Goal: Task Accomplishment & Management: Manage account settings

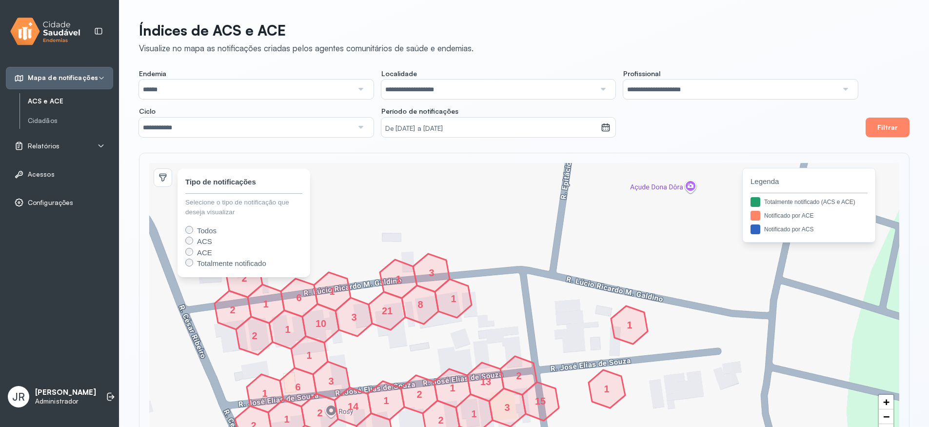
drag, startPoint x: 405, startPoint y: 326, endPoint x: 452, endPoint y: 319, distance: 47.3
click at [452, 319] on div "1 1 1 1 2 2 1 2 1 21 3 10 1 1 6 2 1 2 2 14 3 6 3 13 2 1 2 15 1 3 1 1 8 2 + − 2 …" at bounding box center [524, 304] width 750 height 282
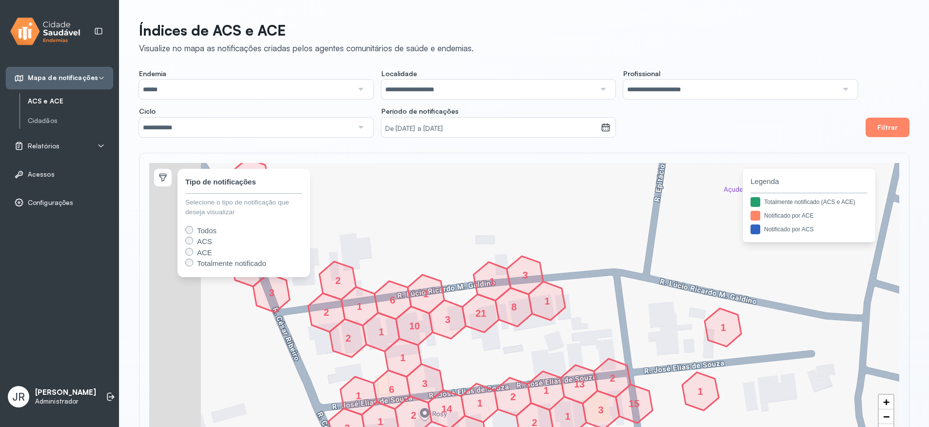
drag, startPoint x: 369, startPoint y: 339, endPoint x: 460, endPoint y: 341, distance: 91.2
click at [460, 341] on div "1 1 1 1 2 2 1 2 1 21 3 10 1 1 6 2 1 2 2 14 3 6 3 13 2 1 2 15 1 3 1 1 8 2 1 3 1 …" at bounding box center [524, 304] width 750 height 282
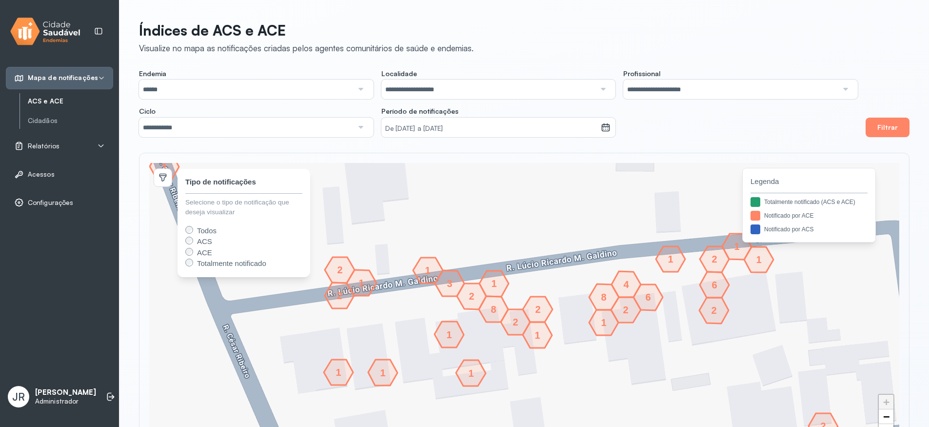
click at [341, 297] on div "2" at bounding box center [340, 295] width 6 height 6
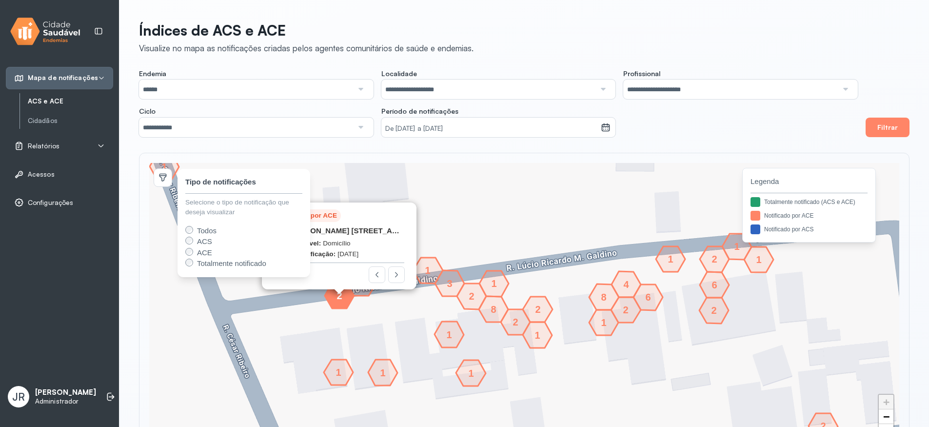
drag, startPoint x: 405, startPoint y: 247, endPoint x: 471, endPoint y: 237, distance: 66.6
click at [471, 239] on div "2 1 1 1 1 2 1 2 2 1 2 1 6 4 8 2 8 1 1 1 3 2 3 2 2 1 1 6 1 Notificado por ACE Ru…" at bounding box center [524, 304] width 750 height 282
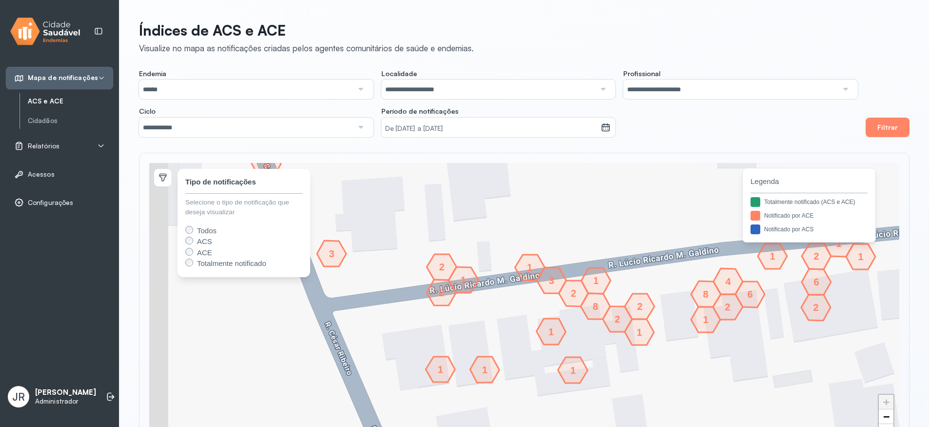
drag, startPoint x: 469, startPoint y: 234, endPoint x: 591, endPoint y: 232, distance: 122.4
click at [592, 233] on div "2 1 1 1 1 2 1 2 2 1 2 1 6 4 8 2 8 1 1 1 3 2 3 2 2 1 1 6 1 + − 1 6 1 1 2 2 3 2 3…" at bounding box center [524, 304] width 750 height 282
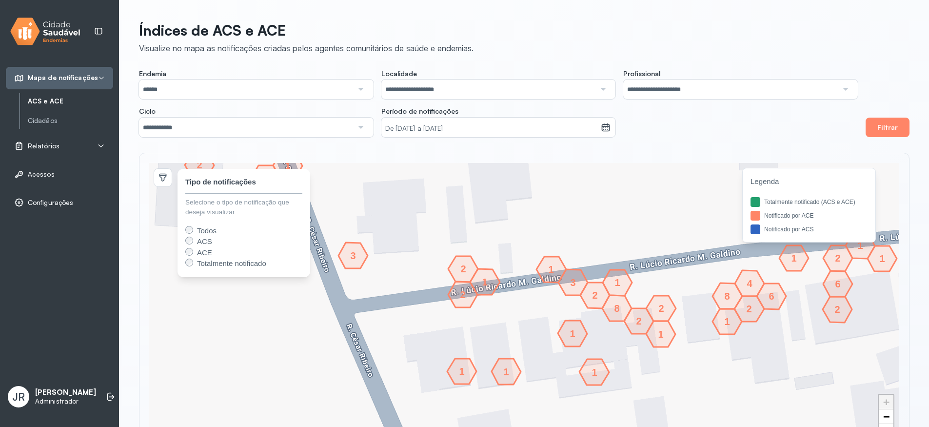
click at [466, 265] on div "2" at bounding box center [463, 268] width 6 height 6
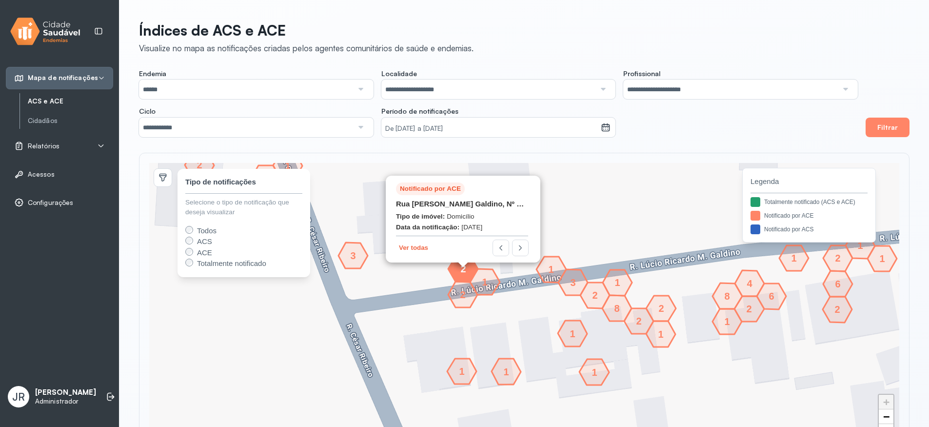
click at [430, 192] on div "Notificado por ACE" at bounding box center [430, 188] width 61 height 9
click at [412, 247] on button "Ver todas" at bounding box center [413, 247] width 35 height 8
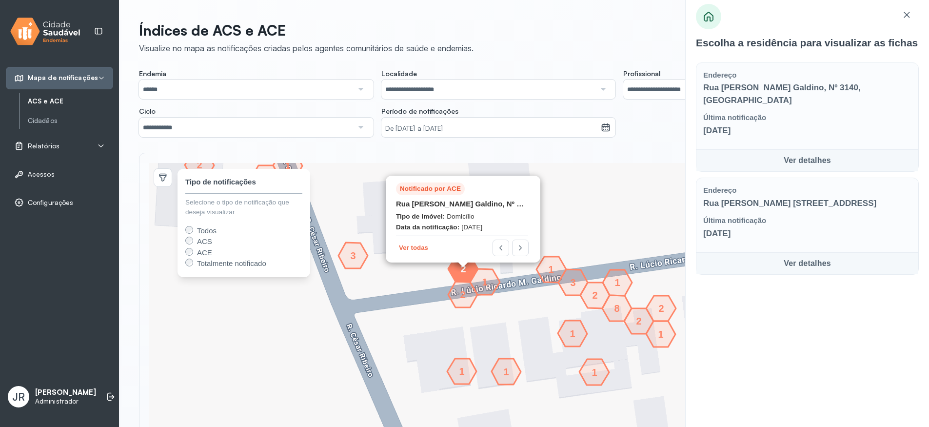
click at [807, 160] on div "Ver detalhes" at bounding box center [807, 161] width 212 height 12
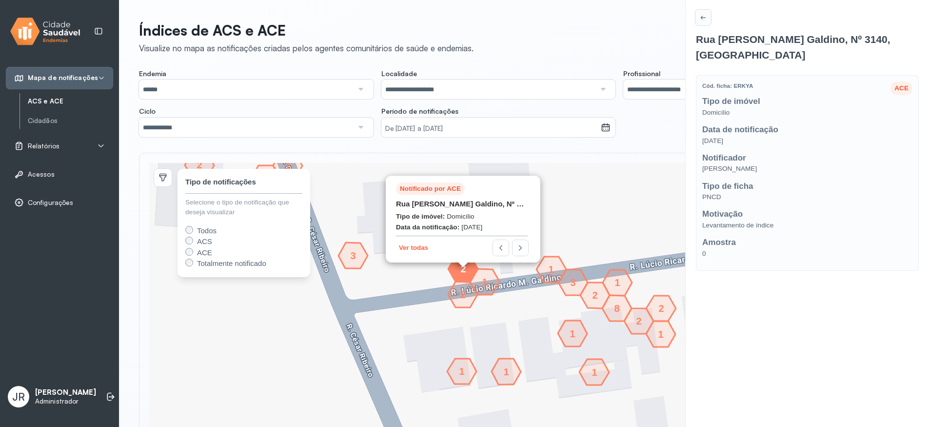
click at [705, 25] on button at bounding box center [704, 18] width 16 height 16
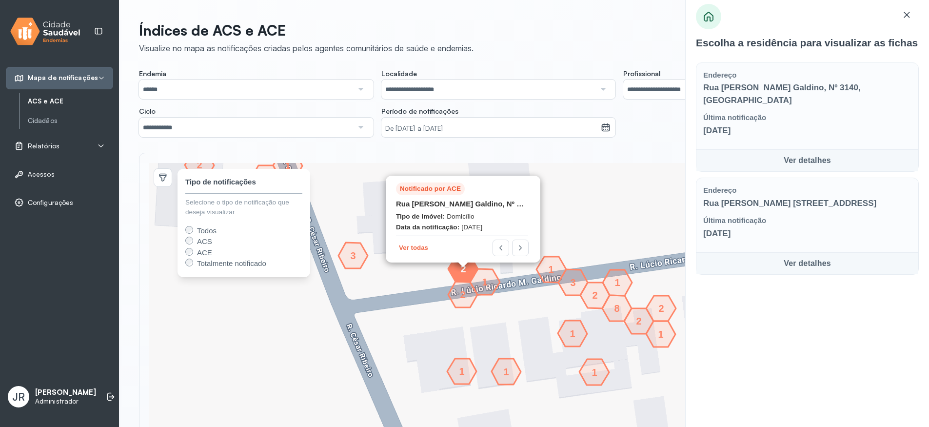
click at [908, 15] on icon at bounding box center [907, 15] width 10 height 10
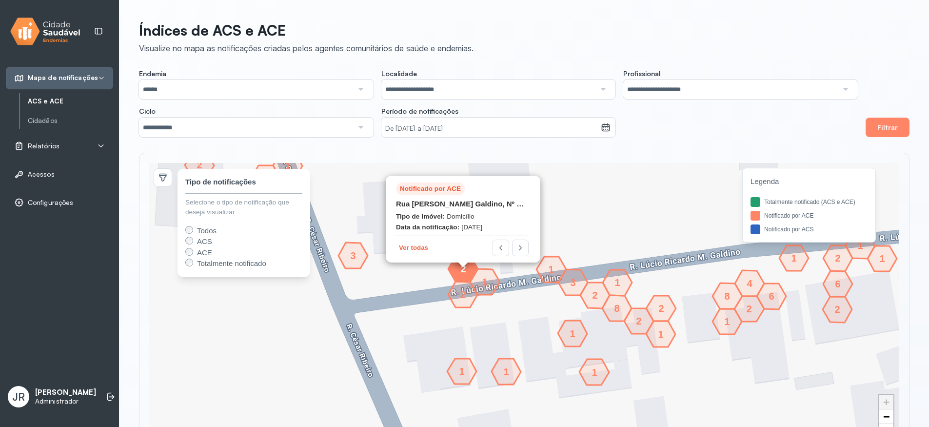
click at [330, 89] on input "******" at bounding box center [246, 90] width 214 height 20
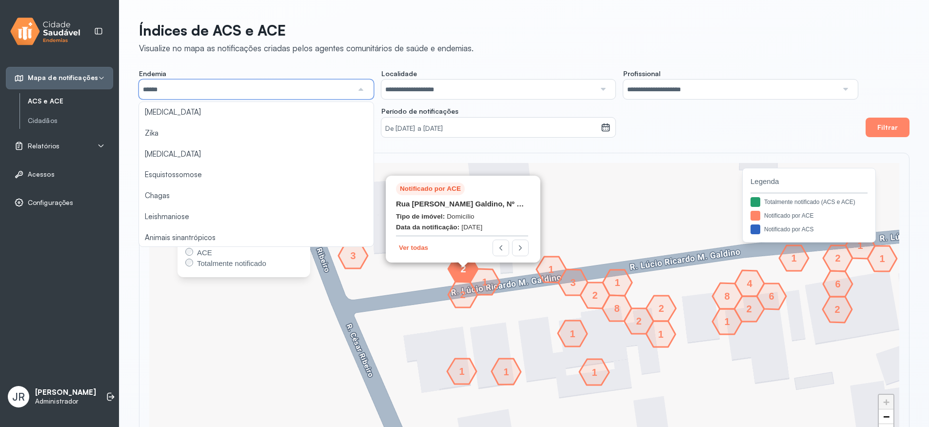
click at [666, 124] on div "**********" at bounding box center [498, 103] width 719 height 68
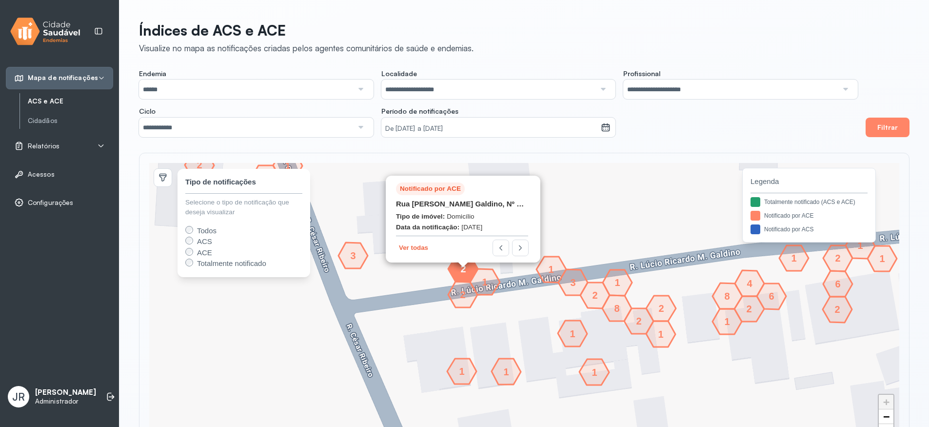
click at [255, 123] on input "**********" at bounding box center [246, 128] width 214 height 20
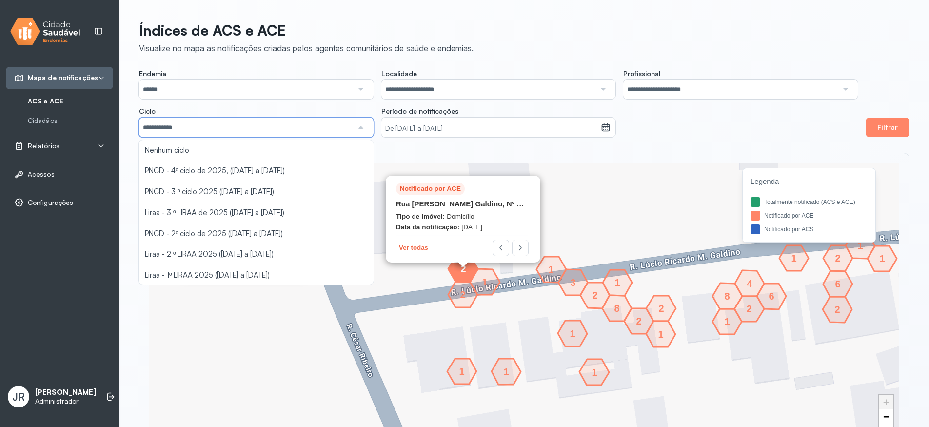
click at [481, 154] on div "2 1 1 1 1 2 1 2 2 1 2 1 6 4 8 2 8 1 1 1 3 2 3 2 1 1 6 1 1 1 2 Notificado por AC…" at bounding box center [524, 304] width 771 height 302
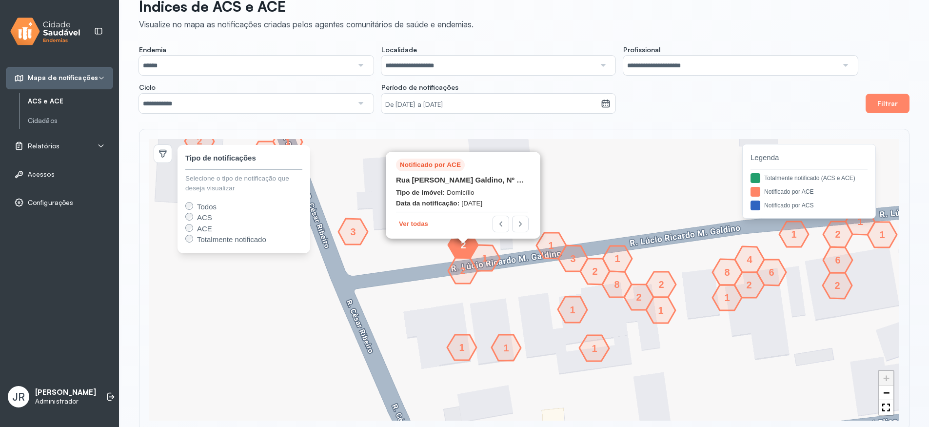
scroll to position [43, 0]
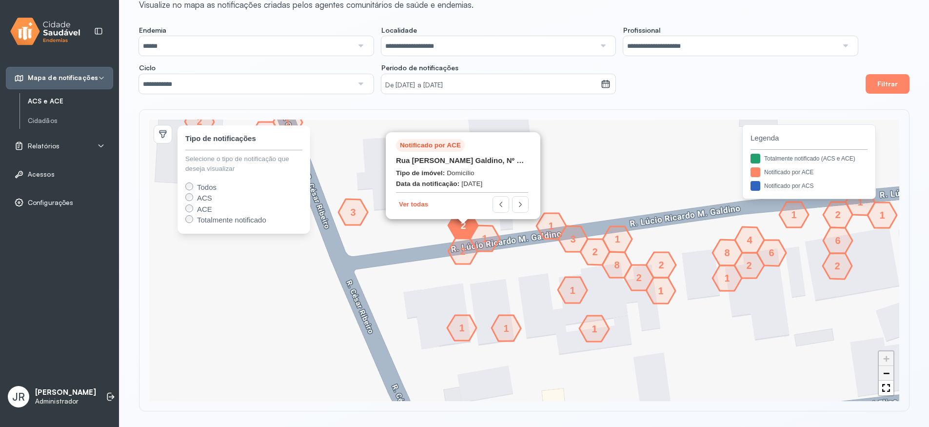
click at [883, 374] on span "−" at bounding box center [886, 373] width 6 height 12
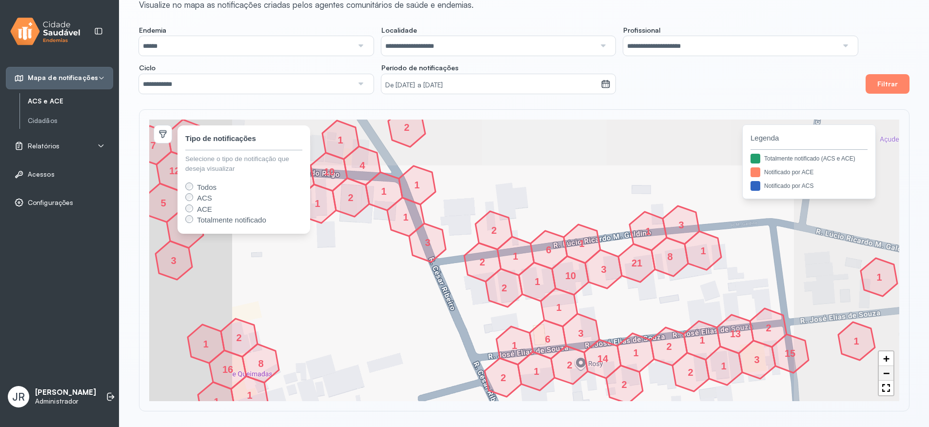
click at [883, 374] on span "−" at bounding box center [886, 373] width 6 height 12
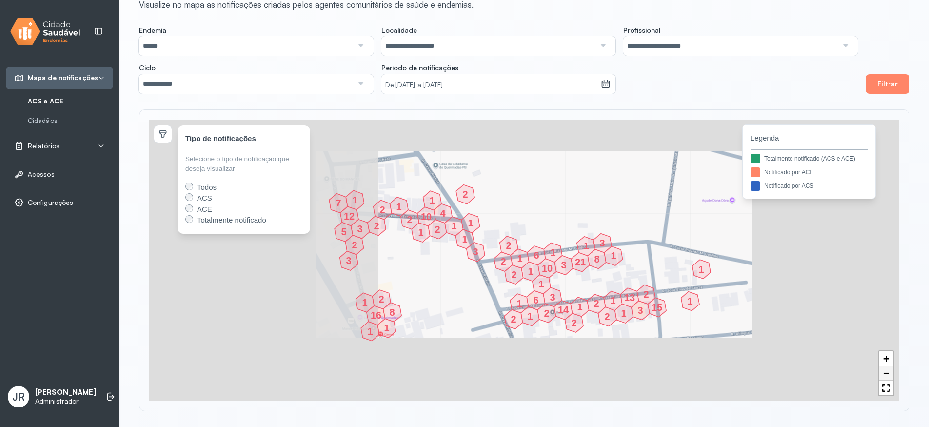
click at [883, 374] on span "−" at bounding box center [886, 373] width 6 height 12
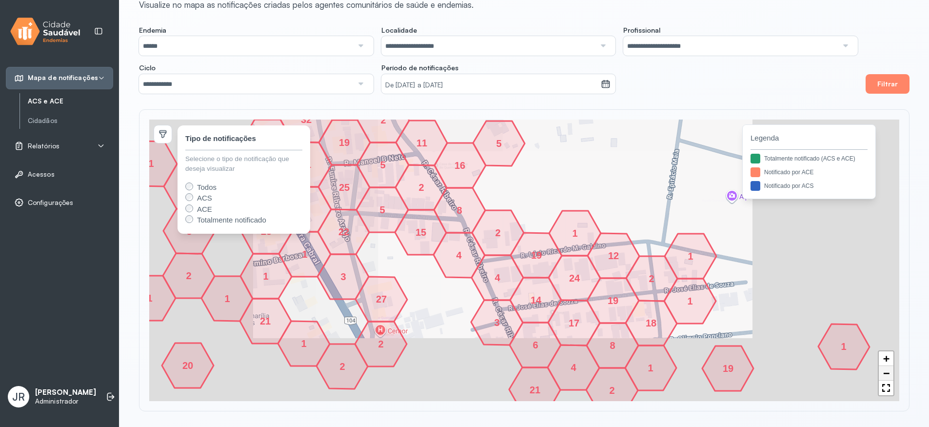
click at [883, 374] on span "−" at bounding box center [886, 373] width 6 height 12
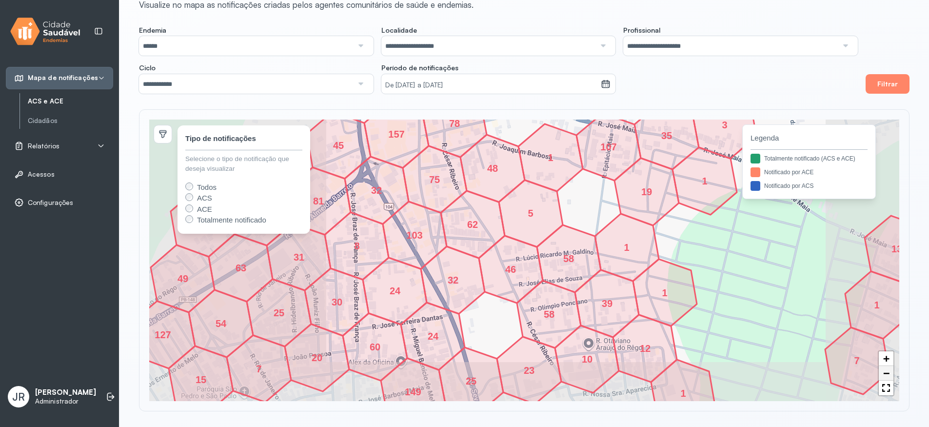
click at [883, 374] on span "−" at bounding box center [886, 373] width 6 height 12
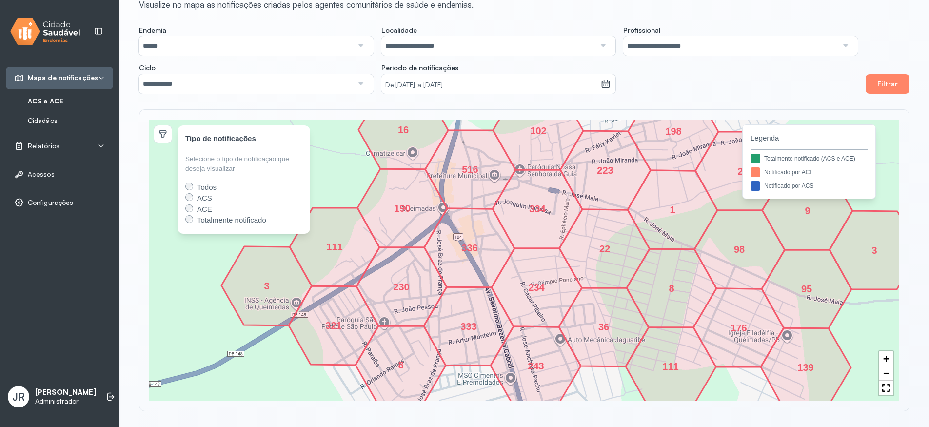
click at [32, 121] on link "Cidadãos" at bounding box center [70, 121] width 85 height 8
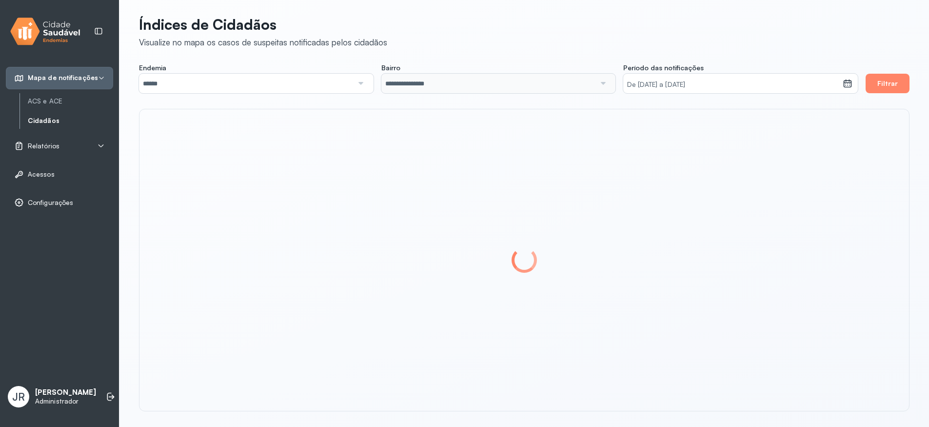
scroll to position [6, 0]
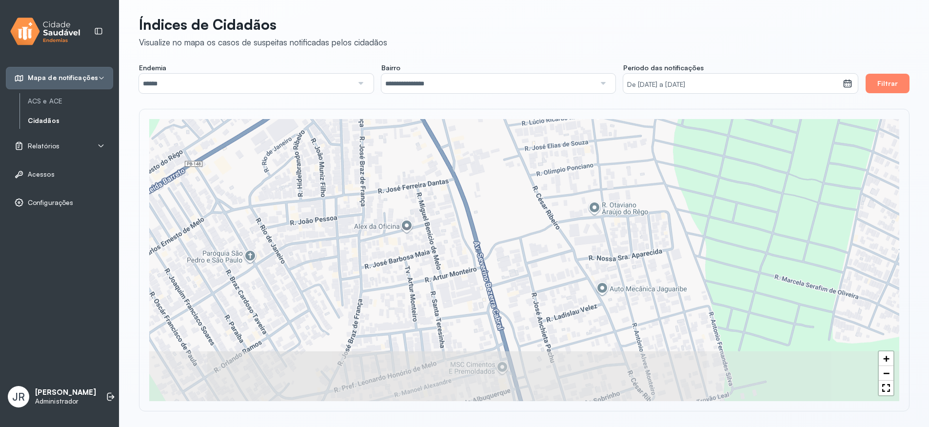
drag, startPoint x: 495, startPoint y: 277, endPoint x: 495, endPoint y: 161, distance: 115.6
click at [495, 161] on div "+ −" at bounding box center [524, 260] width 750 height 282
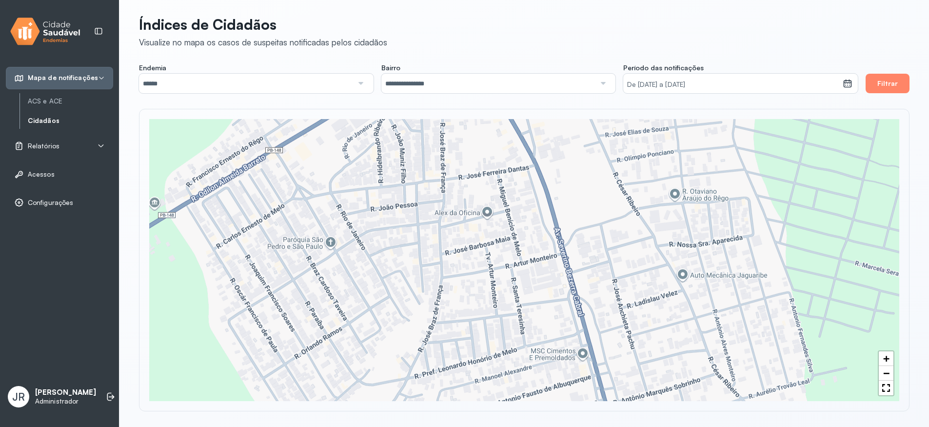
drag, startPoint x: 359, startPoint y: 192, endPoint x: 440, endPoint y: 178, distance: 81.6
click at [440, 178] on div "+ −" at bounding box center [524, 260] width 750 height 282
click at [44, 397] on p "[PERSON_NAME]" at bounding box center [65, 392] width 61 height 9
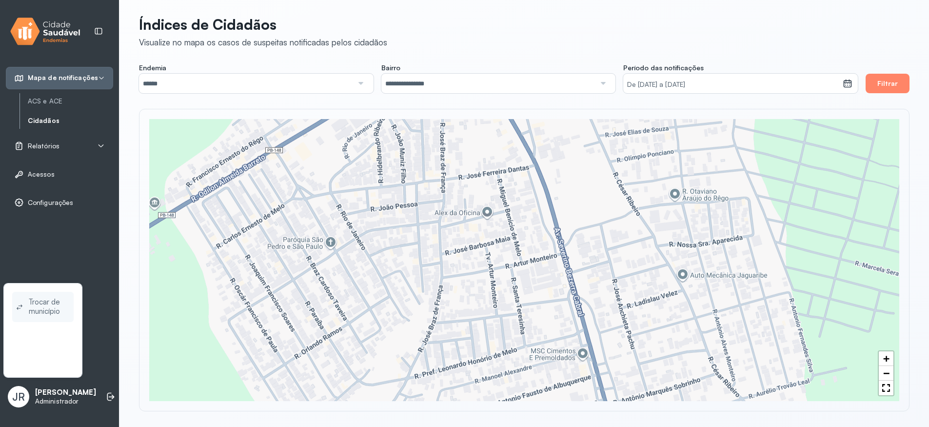
click at [53, 308] on span "Trocar de município" at bounding box center [49, 307] width 41 height 22
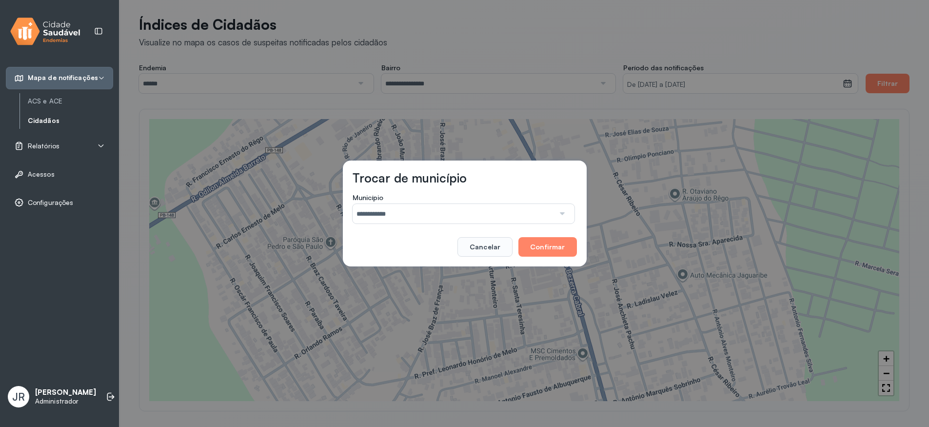
click at [403, 219] on input "**********" at bounding box center [454, 214] width 202 height 20
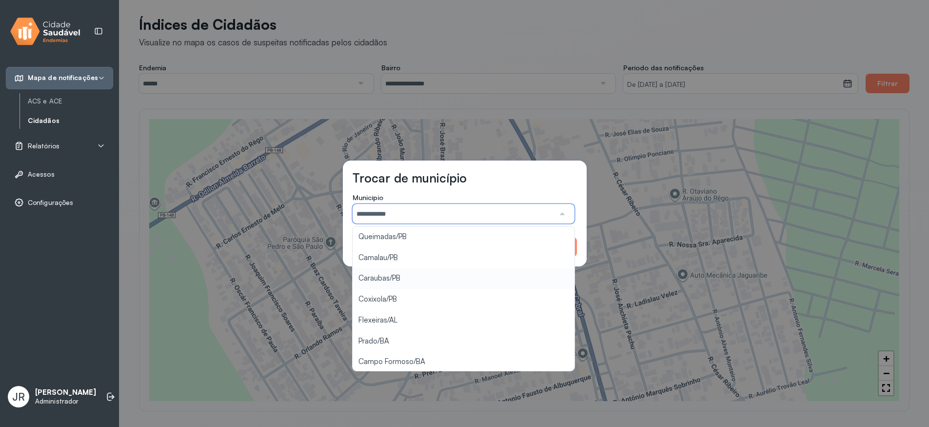
scroll to position [22, 0]
click at [380, 339] on div "**********" at bounding box center [464, 213] width 929 height 427
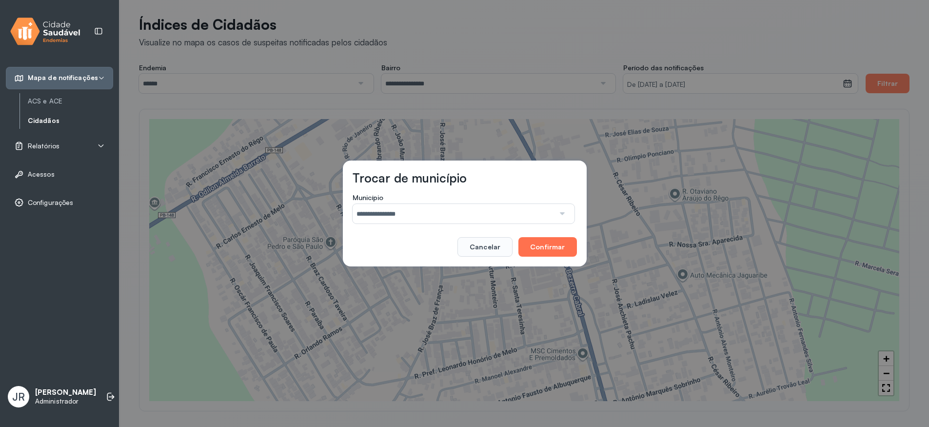
click at [559, 251] on button "Confirmar" at bounding box center [547, 247] width 58 height 20
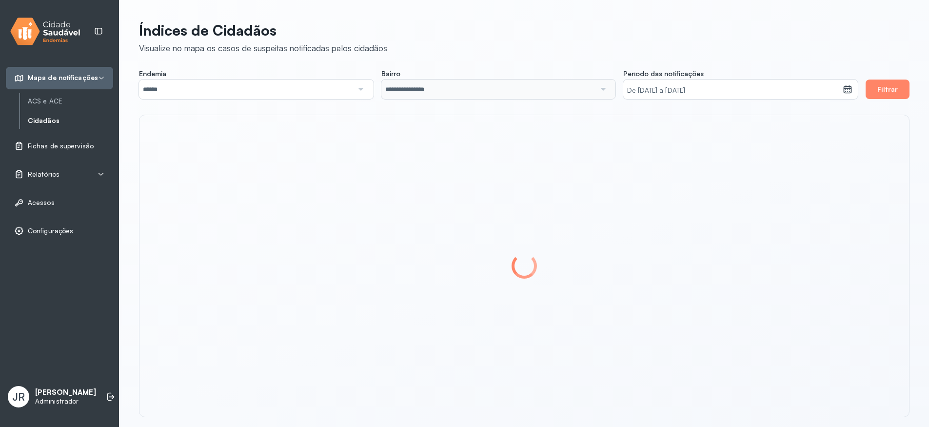
scroll to position [6, 0]
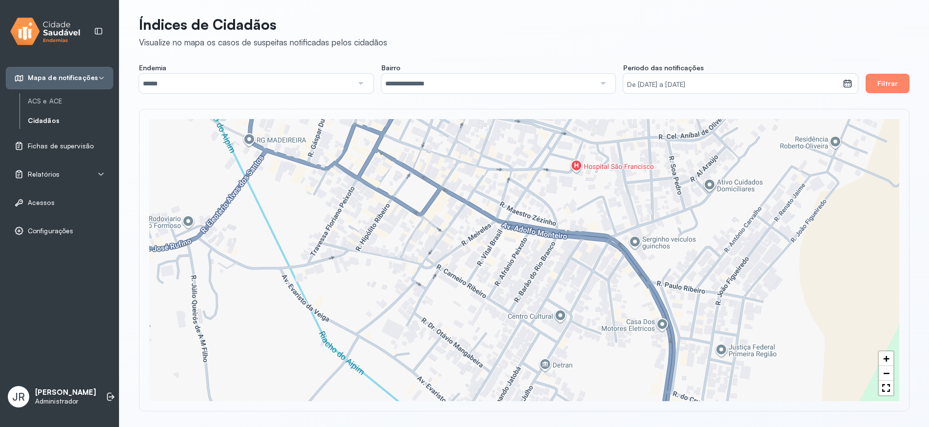
click at [472, 206] on div "+ −" at bounding box center [524, 260] width 750 height 282
